Goal: Transaction & Acquisition: Purchase product/service

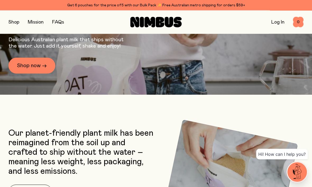
scroll to position [103, 0]
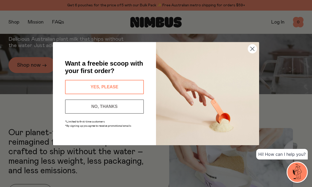
click at [76, 94] on button "YES, PLEASE" at bounding box center [104, 87] width 79 height 14
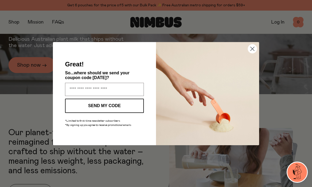
click at [253, 50] on icon "Close dialog" at bounding box center [253, 49] width 4 height 4
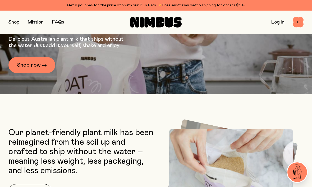
click at [251, 59] on circle "Close dialog" at bounding box center [252, 61] width 9 height 9
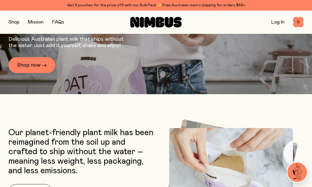
click at [253, 59] on circle "Close dialog" at bounding box center [252, 61] width 9 height 9
click at [256, 57] on circle "Close dialog" at bounding box center [252, 61] width 9 height 9
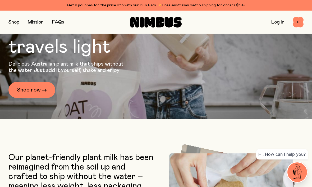
scroll to position [117, 0]
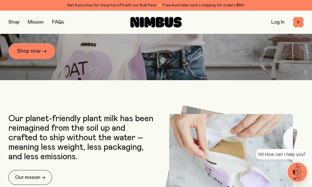
click at [34, 59] on link "Shop now →" at bounding box center [31, 51] width 47 height 16
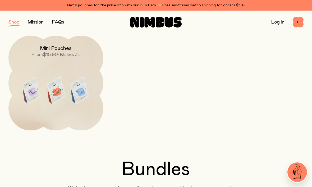
scroll to position [149, 0]
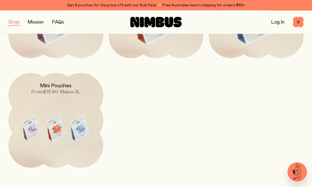
click at [46, 87] on h2 "Mini Pouches" at bounding box center [56, 86] width 32 height 6
click at [26, 90] on div "Mini Pouches From $15.90 • Makes 3L" at bounding box center [55, 84] width 95 height 22
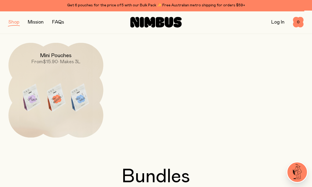
scroll to position [178, 0]
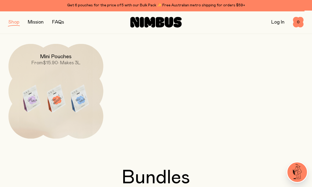
click at [59, 101] on img at bounding box center [55, 99] width 95 height 111
click at [161, 125] on div "Oat Milk From $22.90 • Makes 5L Oat Barista $23.90 • Makes 5L Soy Milk From $22…" at bounding box center [155, 36] width 295 height 204
click at [67, 96] on img at bounding box center [55, 99] width 95 height 111
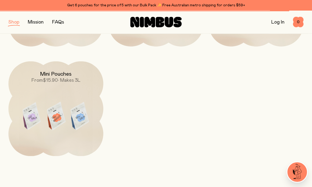
scroll to position [172, 0]
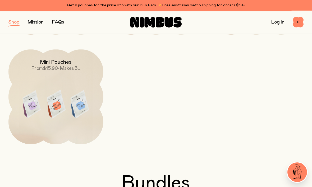
click at [51, 61] on h2 "Mini Pouches" at bounding box center [56, 62] width 32 height 6
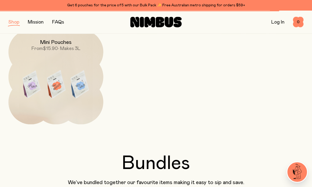
scroll to position [192, 0]
click at [50, 114] on img at bounding box center [55, 85] width 95 height 111
click at [46, 91] on img at bounding box center [55, 85] width 95 height 111
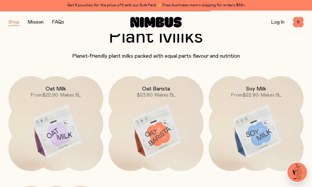
scroll to position [0, 0]
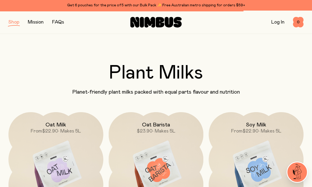
click at [13, 21] on button "button" at bounding box center [13, 21] width 11 height 7
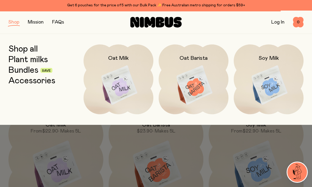
click at [26, 66] on link "Bundles" at bounding box center [23, 71] width 30 height 10
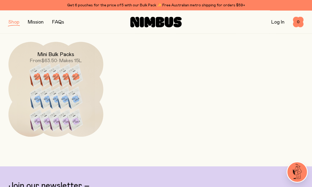
scroll to position [290, 0]
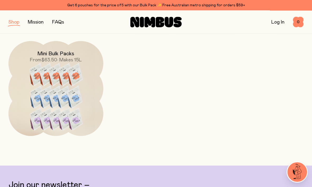
click at [41, 91] on img at bounding box center [55, 100] width 95 height 118
click at [31, 52] on div "Mini Bulk Packs From $63.50 • Makes 15L" at bounding box center [55, 52] width 95 height 22
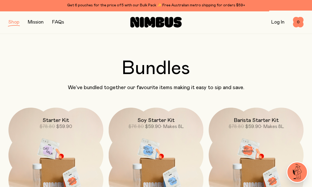
scroll to position [0, 0]
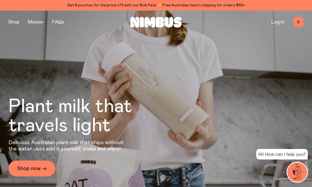
click at [16, 25] on button "button" at bounding box center [13, 21] width 11 height 7
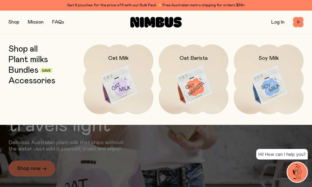
click at [25, 63] on link "Plant milks" at bounding box center [27, 60] width 39 height 10
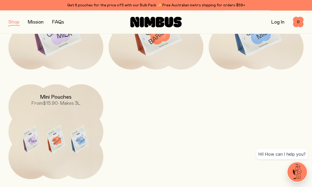
scroll to position [159, 0]
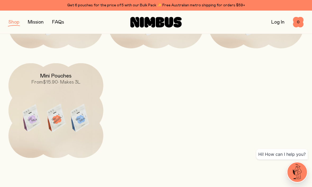
click at [49, 80] on span "$15.90" at bounding box center [50, 82] width 15 height 5
click at [45, 76] on h2 "Mini Pouches" at bounding box center [56, 76] width 32 height 6
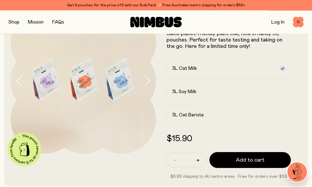
scroll to position [39, 0]
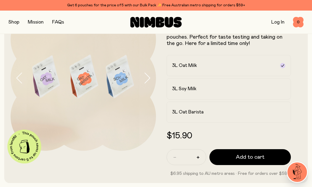
click at [269, 93] on label "3L Soy Milk" at bounding box center [228, 88] width 124 height 21
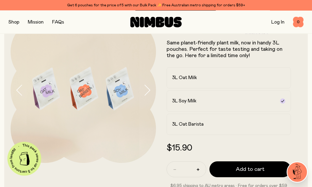
scroll to position [27, 0]
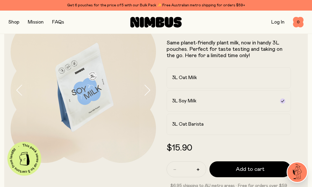
click at [253, 170] on span "Add to cart" at bounding box center [250, 168] width 29 height 7
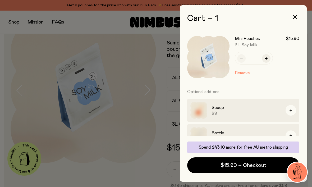
scroll to position [0, 0]
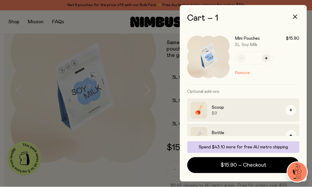
click at [18, 77] on div at bounding box center [156, 93] width 312 height 187
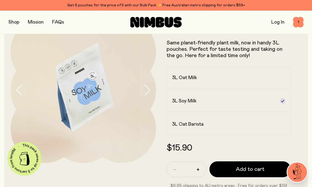
click at [239, 75] on div "3L Oat Milk" at bounding box center [224, 78] width 104 height 6
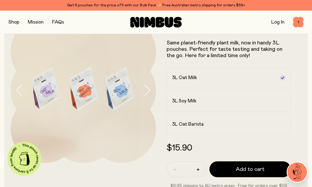
click at [249, 166] on span "Add to cart" at bounding box center [250, 168] width 29 height 7
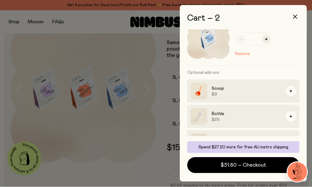
scroll to position [79, 0]
click at [11, 54] on div at bounding box center [156, 93] width 312 height 187
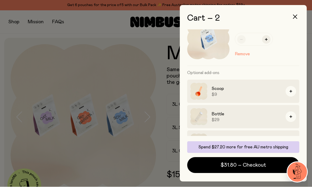
scroll to position [27, 0]
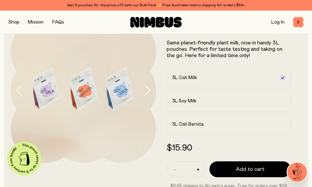
click at [57, 20] on link "FAQs" at bounding box center [58, 22] width 12 height 5
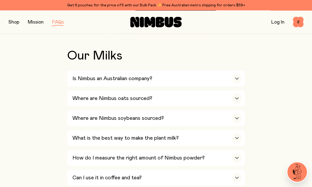
scroll to position [170, 0]
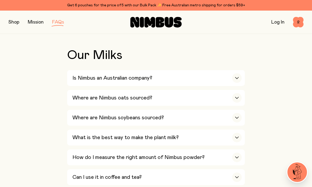
click at [239, 78] on div "button" at bounding box center [237, 78] width 10 height 10
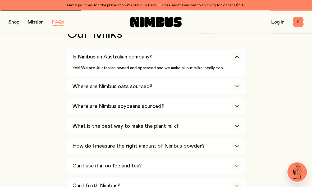
click at [234, 88] on div "button" at bounding box center [237, 87] width 10 height 10
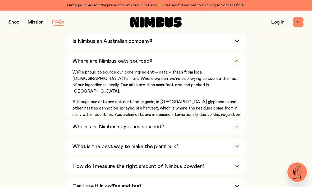
scroll to position [231, 0]
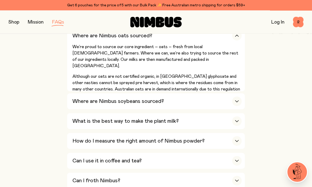
click at [78, 99] on h3 "Where are Nimbus soybeans sourced?" at bounding box center [117, 101] width 91 height 6
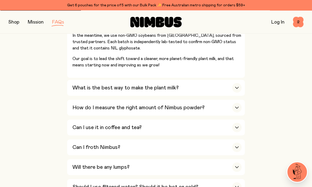
scroll to position [319, 0]
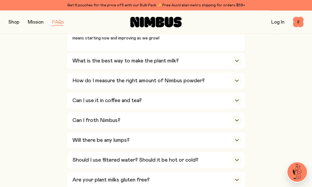
click at [238, 80] on icon "button" at bounding box center [237, 81] width 4 height 2
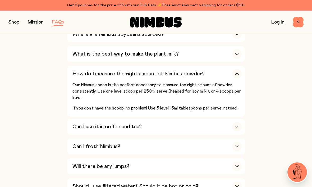
scroll to position [253, 0]
click at [233, 122] on div "button" at bounding box center [237, 127] width 10 height 10
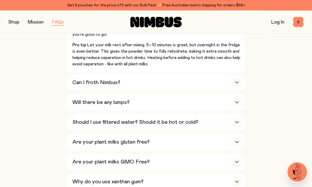
scroll to position [381, 0]
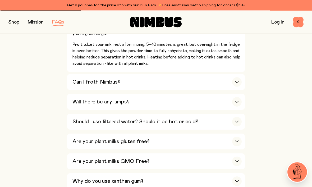
click at [234, 117] on div "button" at bounding box center [237, 122] width 10 height 10
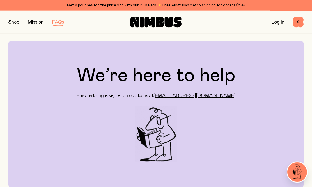
scroll to position [0, 0]
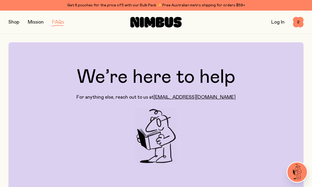
click at [300, 23] on span "2" at bounding box center [298, 22] width 11 height 11
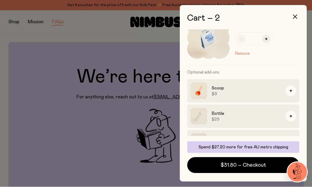
scroll to position [79, 0]
click at [239, 169] on span "$31.80 – Checkout" at bounding box center [242, 164] width 45 height 7
